Goal: Check status

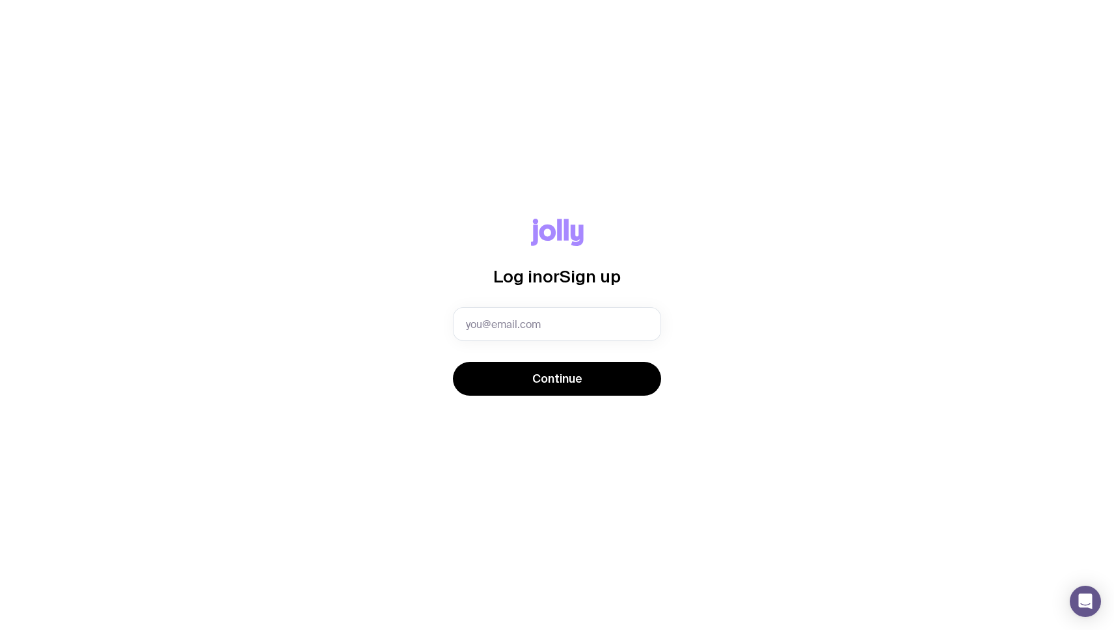
type input "[PERSON_NAME][EMAIL_ADDRESS][DOMAIN_NAME]"
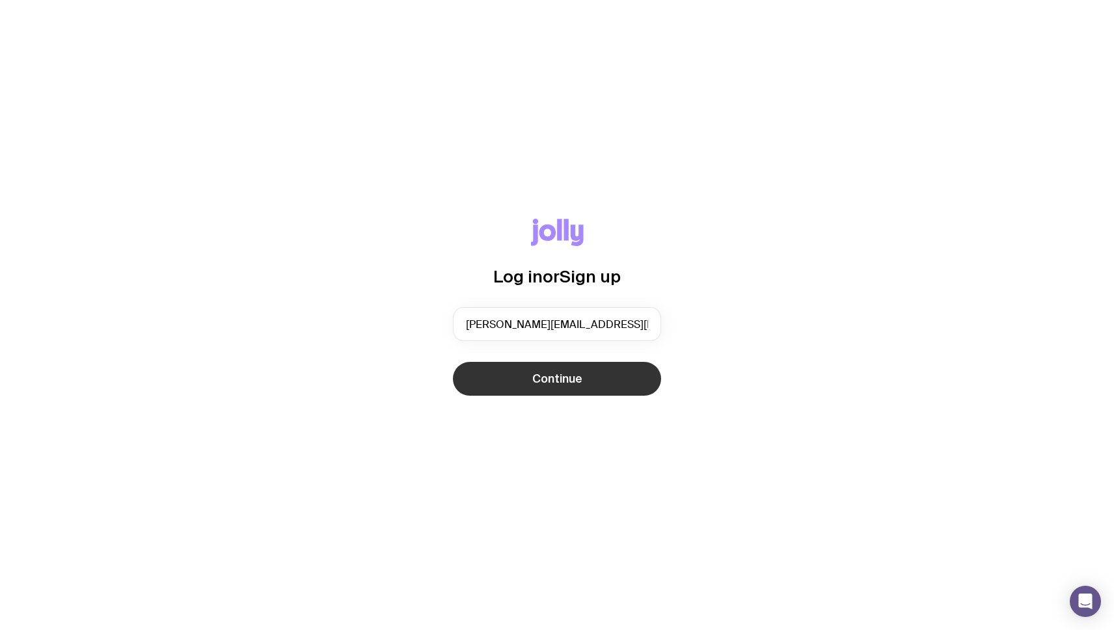
click at [596, 378] on button "Continue" at bounding box center [557, 379] width 208 height 34
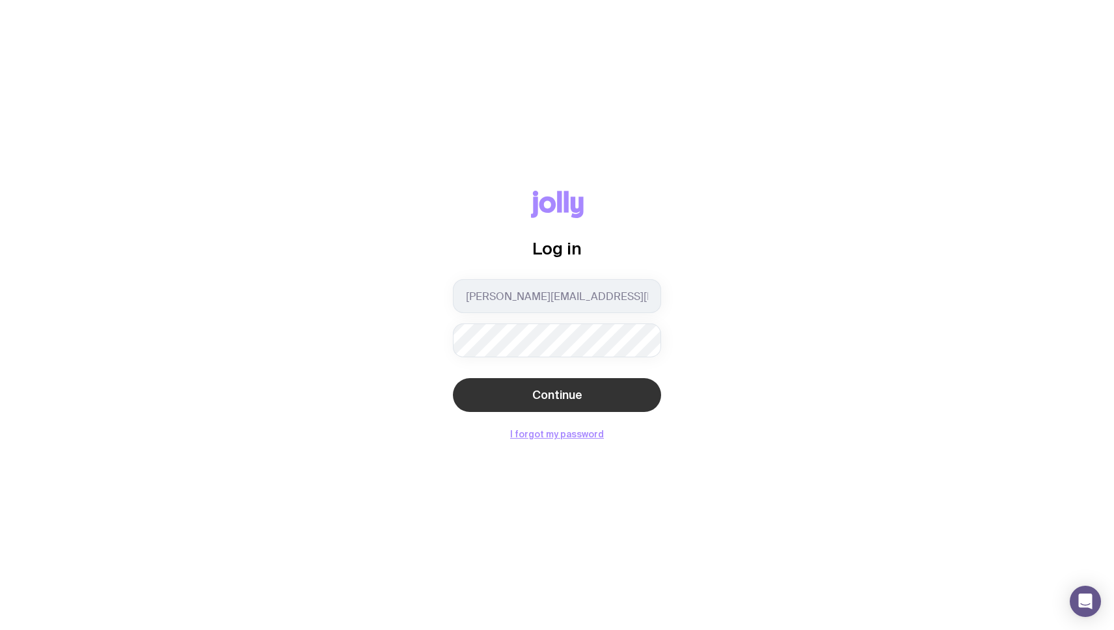
click at [544, 398] on span "Continue" at bounding box center [557, 395] width 50 height 16
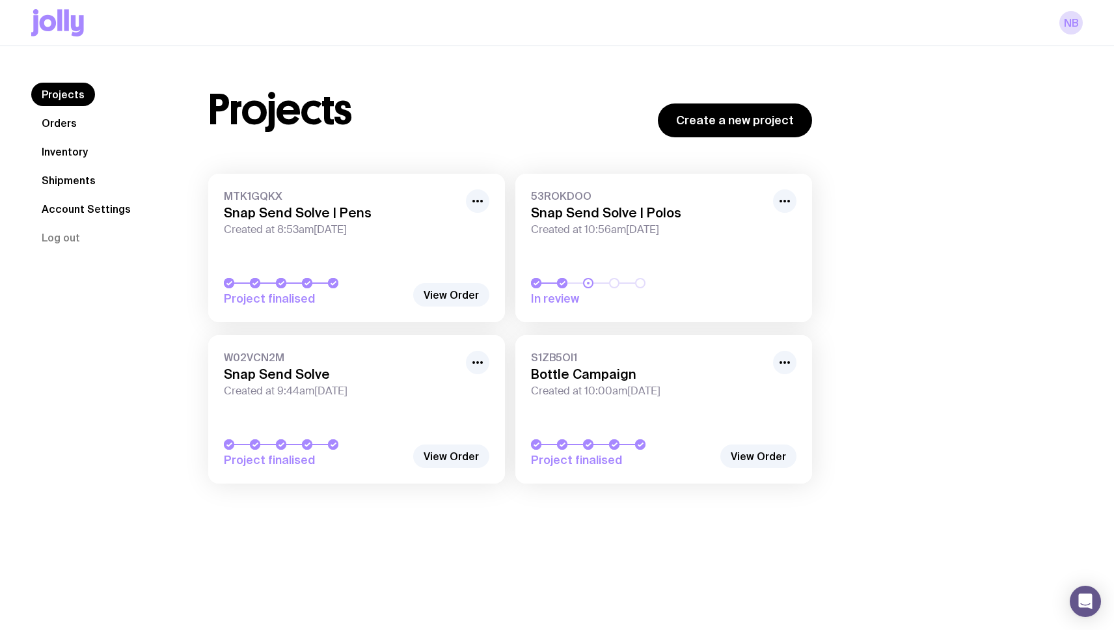
click at [372, 262] on link "MTK1GQKX Snap Send Solve | Pens Created at 8:53am[DATE] Project finalised" at bounding box center [356, 248] width 297 height 148
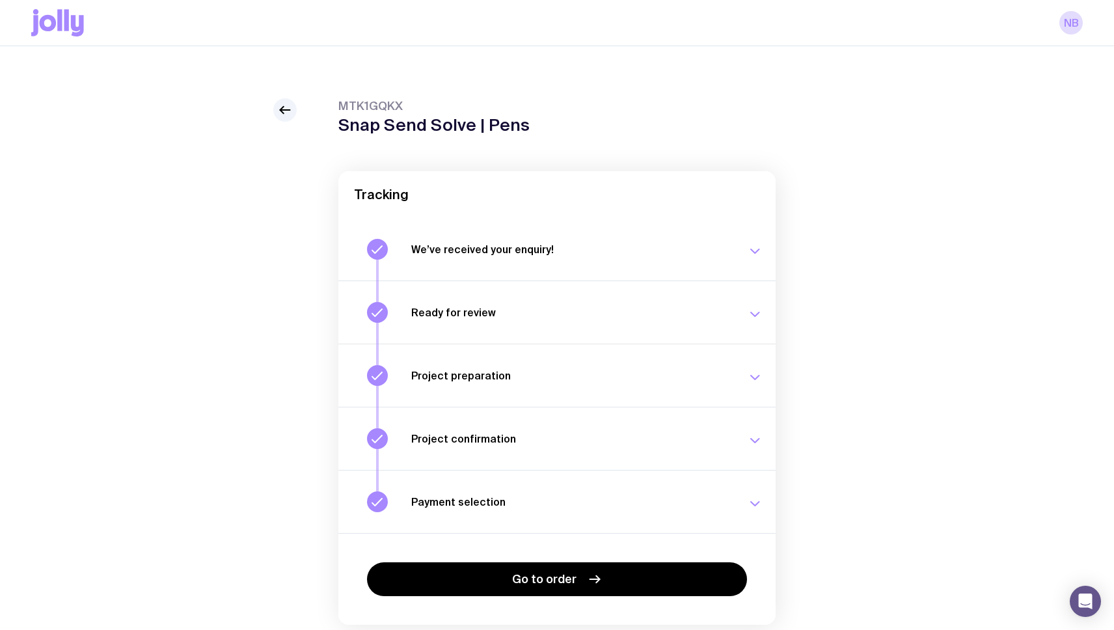
click at [473, 258] on div "We’ve received your enquiry! Our team is on it and preparing your proposal now.…" at bounding box center [587, 249] width 352 height 21
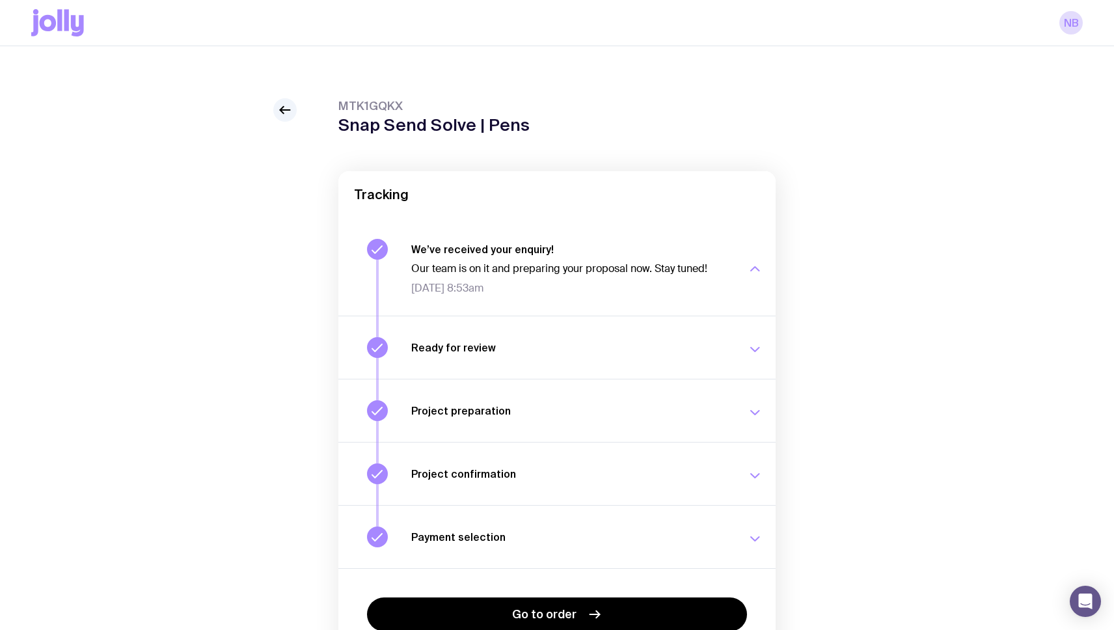
click at [478, 346] on h3 "Ready for review" at bounding box center [571, 347] width 320 height 13
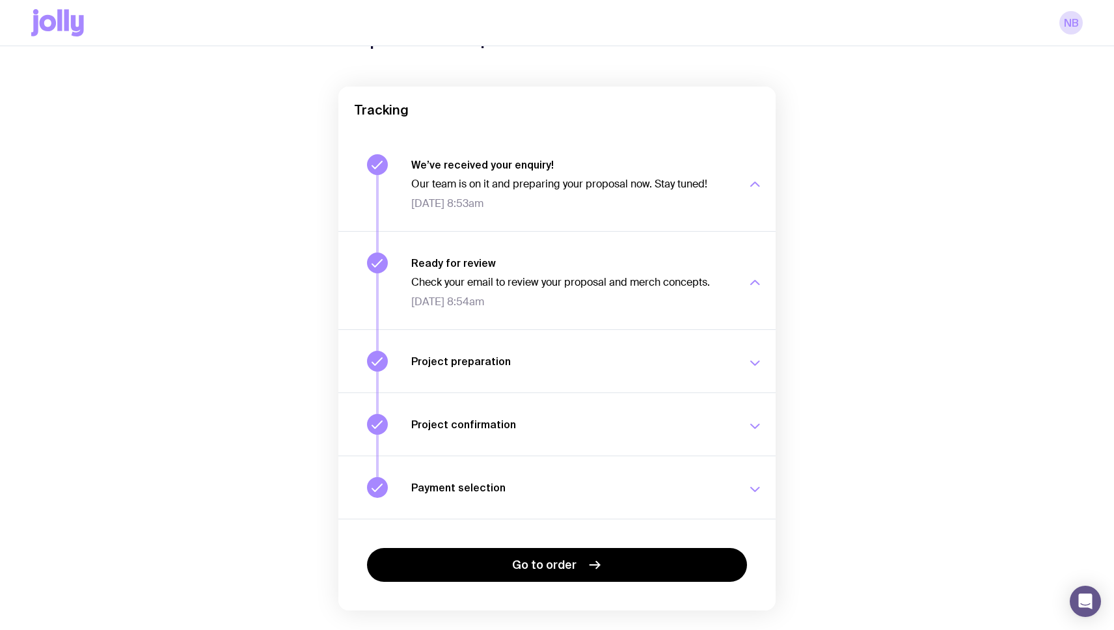
click at [468, 371] on div "Project preparation Your project details are ready for review. [DATE] 8:55am" at bounding box center [587, 361] width 352 height 21
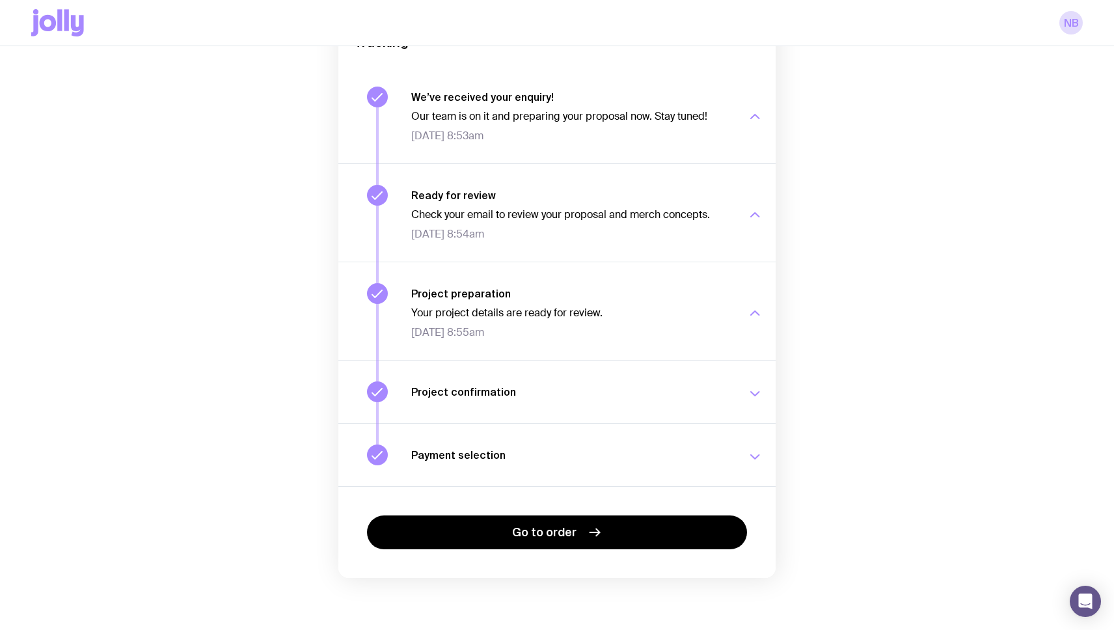
click at [467, 374] on button "Project confirmation Your project details have been confirmed. [DATE] 1:54pm" at bounding box center [556, 391] width 437 height 63
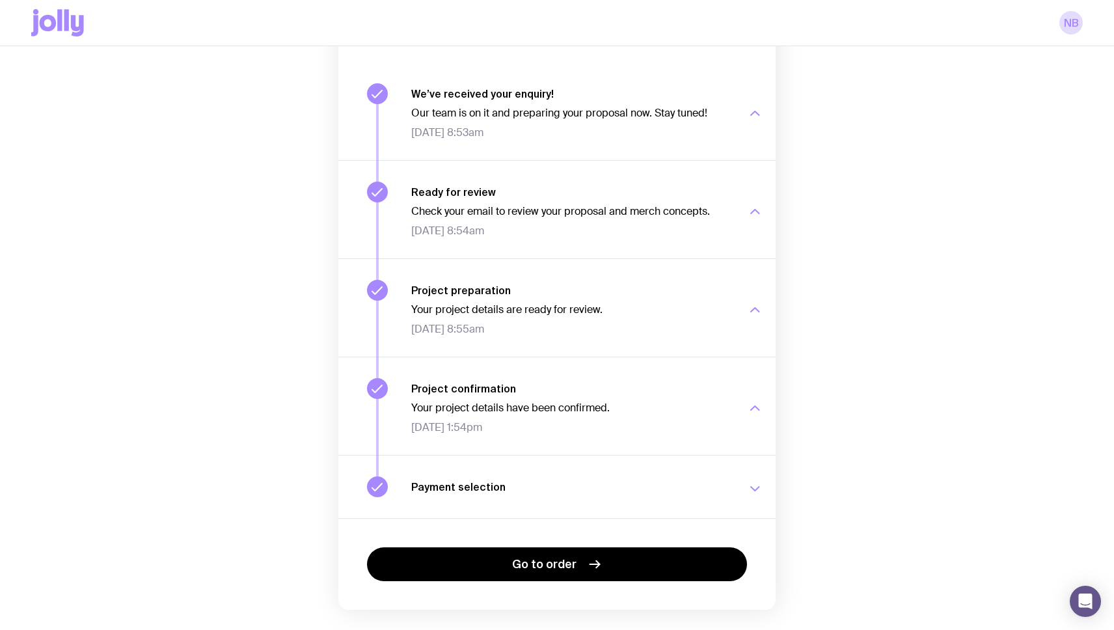
click at [469, 486] on h3 "Payment selection" at bounding box center [571, 486] width 320 height 13
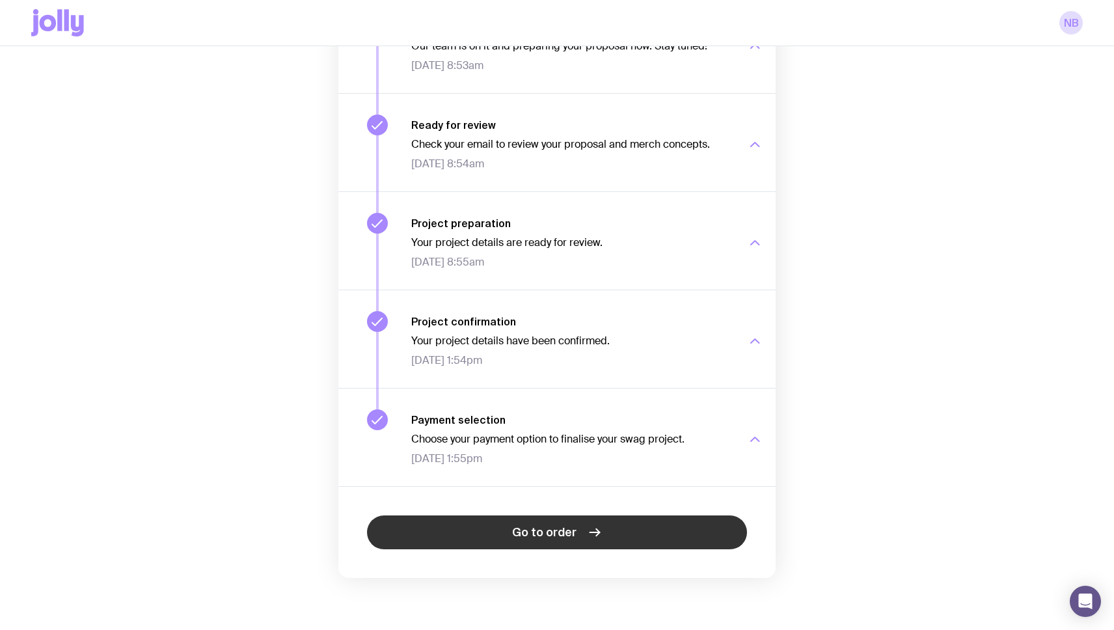
click at [471, 532] on link "Go to order" at bounding box center [557, 533] width 380 height 34
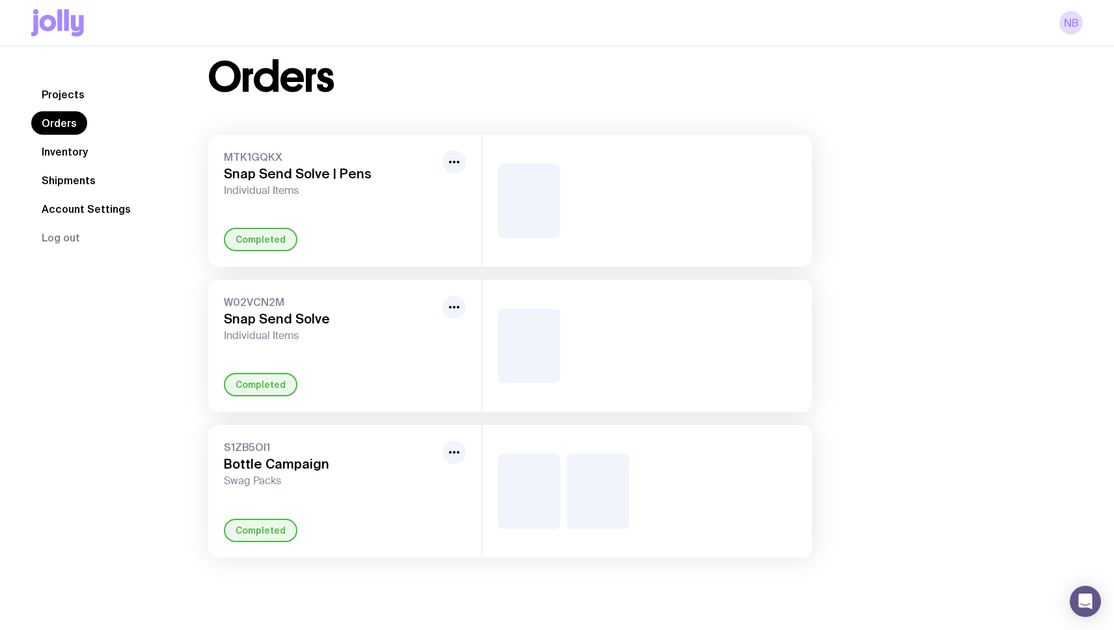
scroll to position [46, 0]
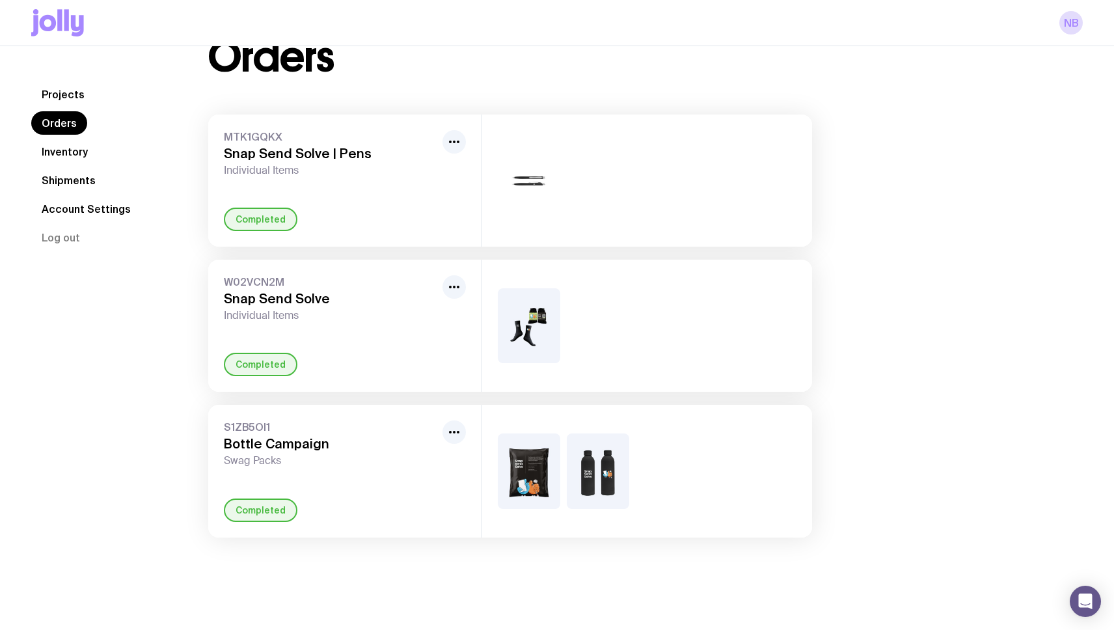
click at [339, 159] on h3 "Snap Send Solve | Pens" at bounding box center [331, 154] width 214 height 16
click at [448, 143] on icon "button" at bounding box center [455, 142] width 16 height 16
click at [337, 176] on span "Individual Items" at bounding box center [331, 170] width 214 height 13
click at [307, 154] on h3 "Snap Send Solve | Pens" at bounding box center [331, 154] width 214 height 16
click at [262, 230] on div "Completed" at bounding box center [261, 219] width 74 height 23
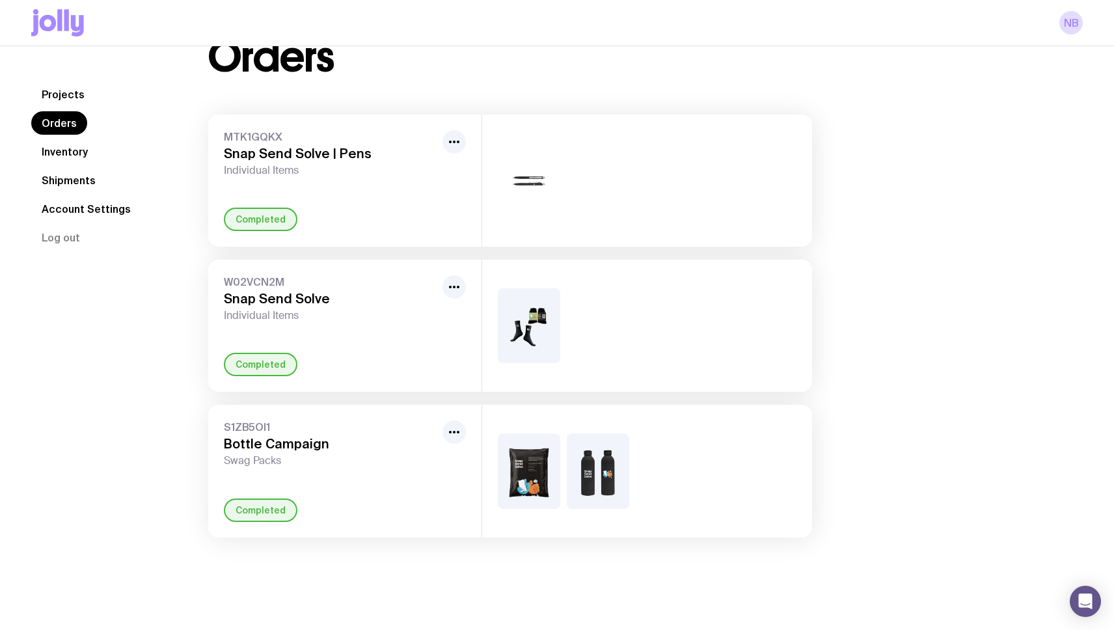
click at [262, 218] on div "Completed" at bounding box center [261, 219] width 74 height 23
click at [510, 156] on img at bounding box center [529, 180] width 62 height 75
click at [519, 176] on img at bounding box center [529, 180] width 62 height 75
click at [243, 226] on div "Completed" at bounding box center [261, 219] width 74 height 23
click at [238, 146] on h3 "Snap Send Solve | Pens" at bounding box center [331, 154] width 214 height 16
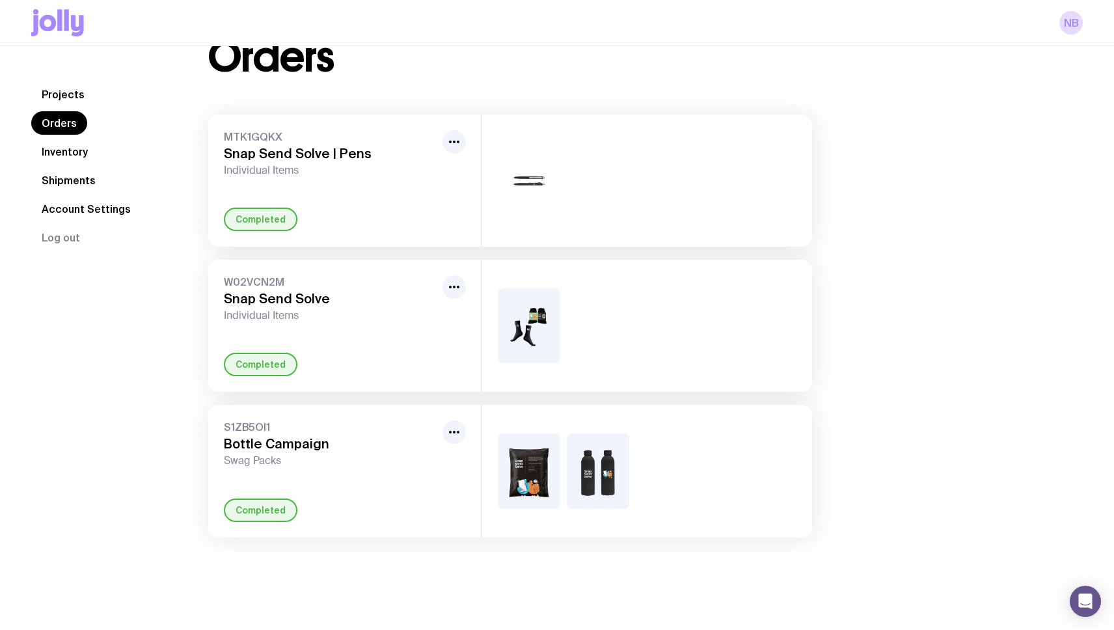
click at [238, 135] on span "MTK1GQKX" at bounding box center [331, 136] width 214 height 13
click at [238, 166] on span "Individual Items" at bounding box center [331, 170] width 214 height 13
click at [447, 141] on icon "button" at bounding box center [455, 142] width 16 height 16
click at [524, 176] on img at bounding box center [529, 180] width 62 height 75
click at [537, 183] on img at bounding box center [529, 180] width 62 height 75
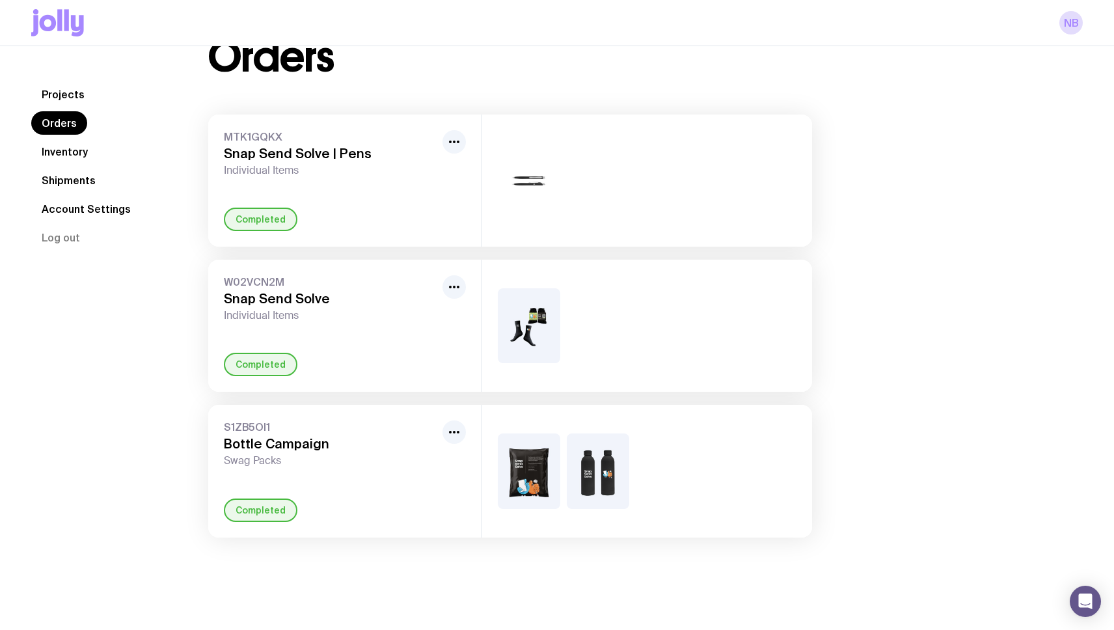
click at [59, 184] on link "Shipments" at bounding box center [68, 180] width 75 height 23
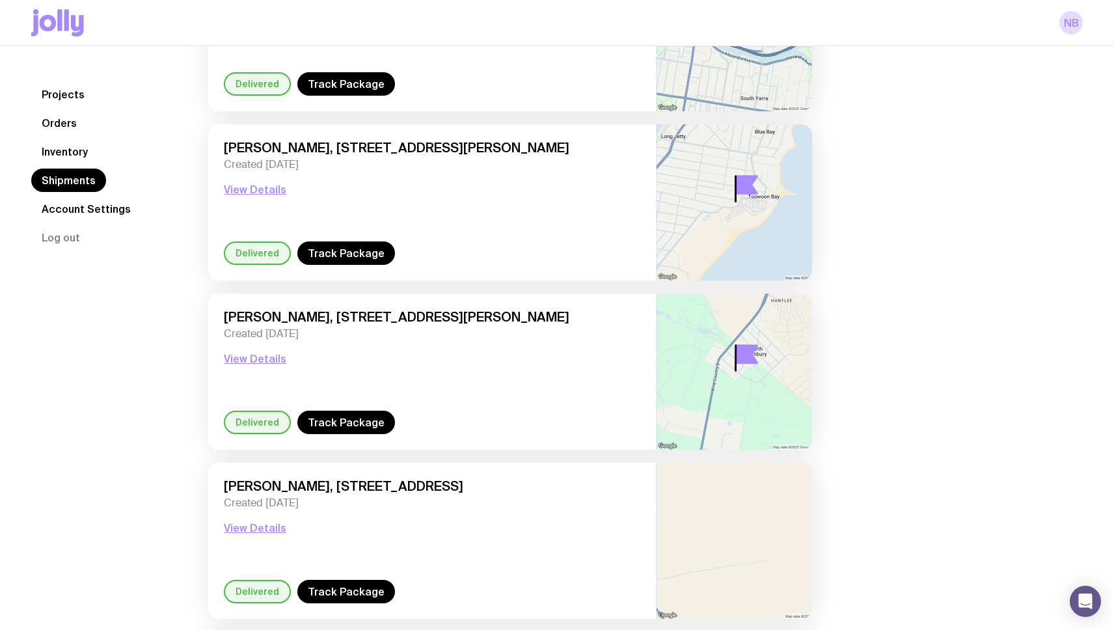
scroll to position [94, 0]
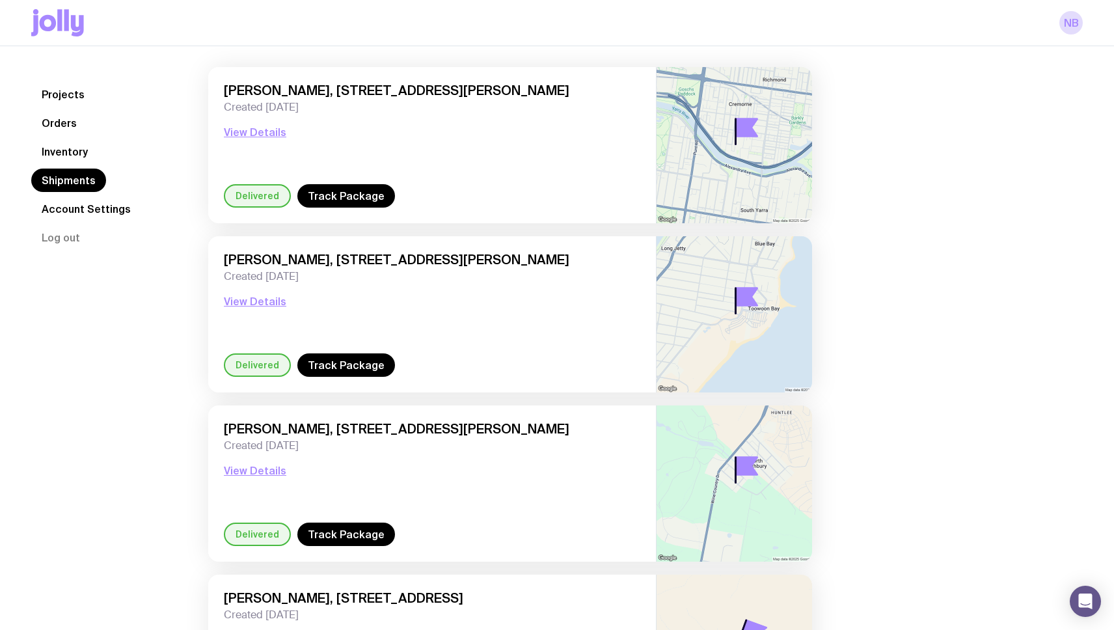
click at [75, 151] on link "Inventory" at bounding box center [64, 151] width 67 height 23
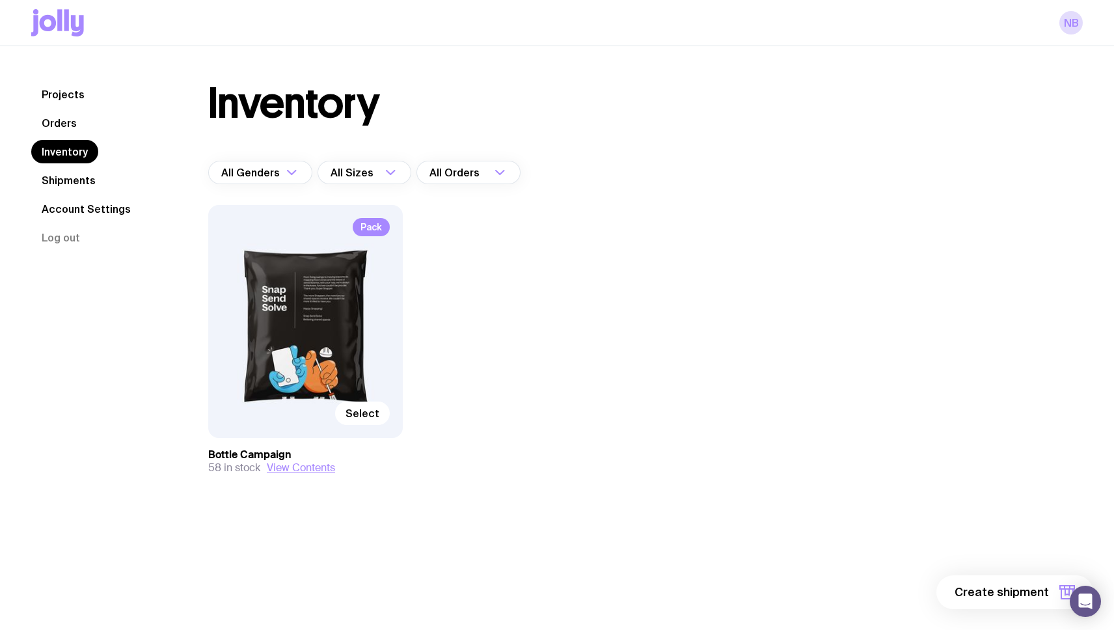
click at [67, 92] on link "Projects" at bounding box center [63, 94] width 64 height 23
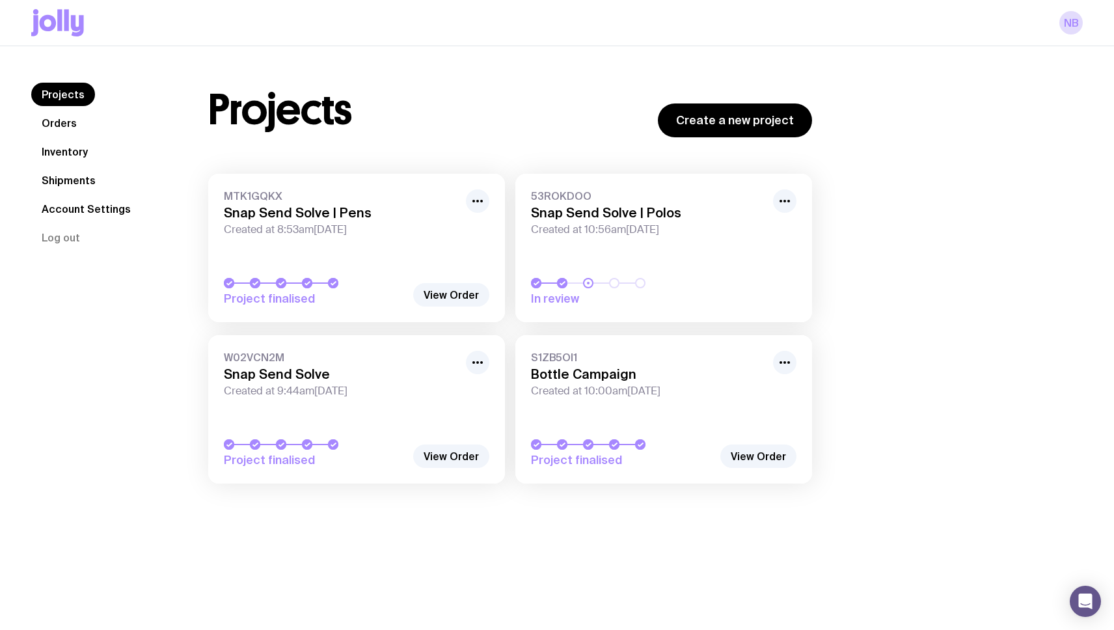
click at [327, 227] on span "Created at 8:53am[DATE]" at bounding box center [341, 229] width 234 height 13
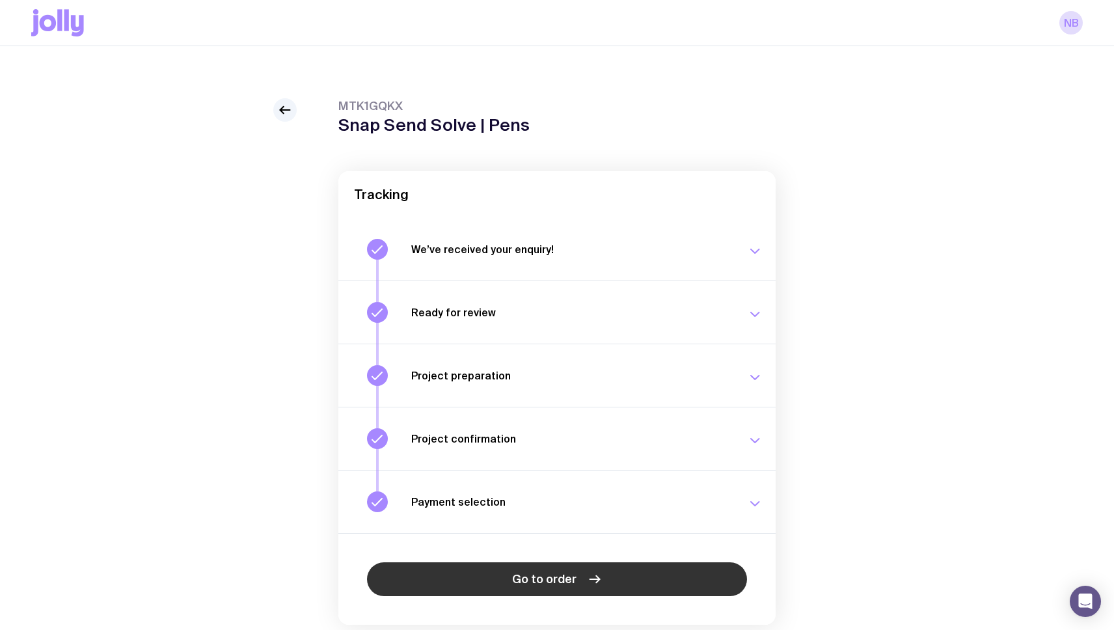
click at [534, 568] on link "Go to order" at bounding box center [557, 579] width 380 height 34
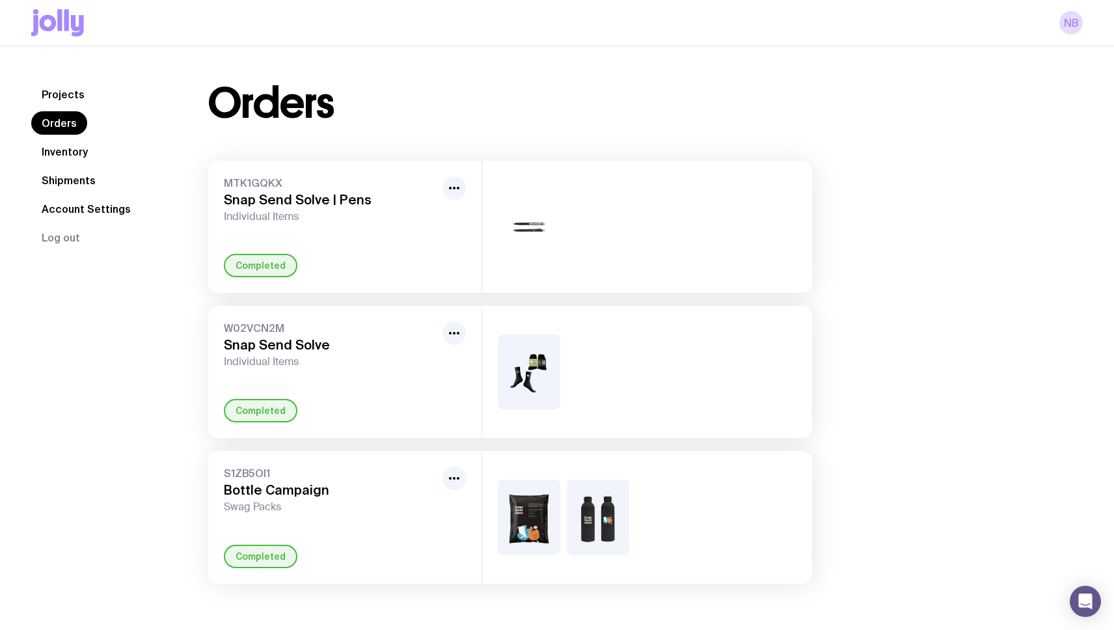
click at [79, 211] on link "Account Settings" at bounding box center [86, 208] width 110 height 23
